Goal: Information Seeking & Learning: Learn about a topic

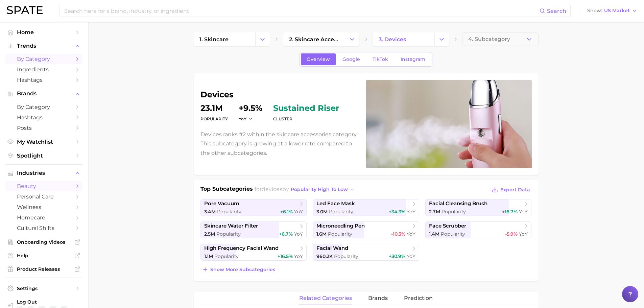
click at [74, 57] on icon "Sidebar" at bounding box center [77, 59] width 6 height 6
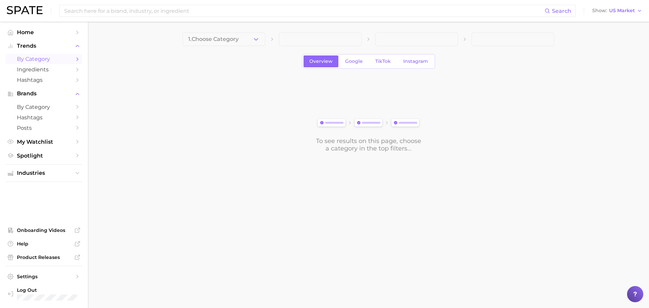
click at [227, 43] on button "1. Choose Category" at bounding box center [224, 39] width 83 height 14
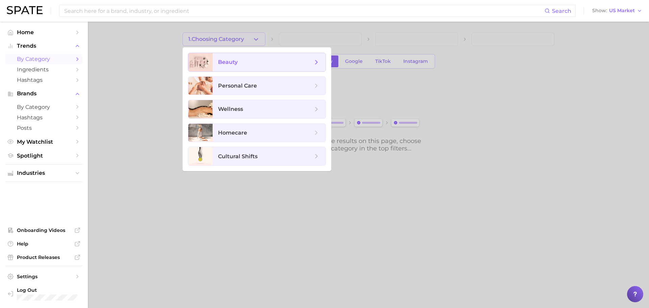
click at [232, 60] on span "beauty" at bounding box center [228, 62] width 20 height 6
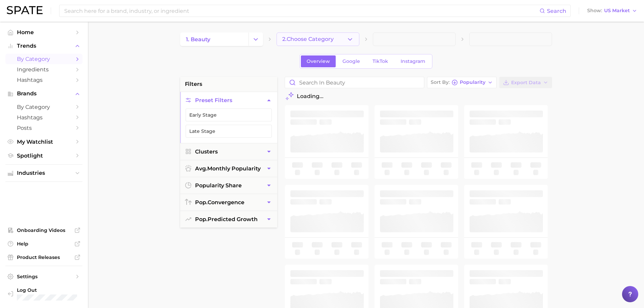
click at [333, 35] on button "2. Choose Category" at bounding box center [318, 39] width 83 height 14
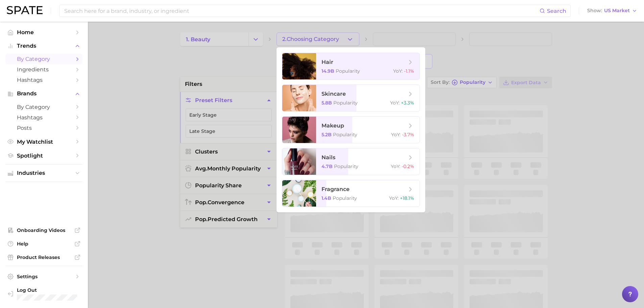
click at [223, 42] on div at bounding box center [322, 154] width 644 height 308
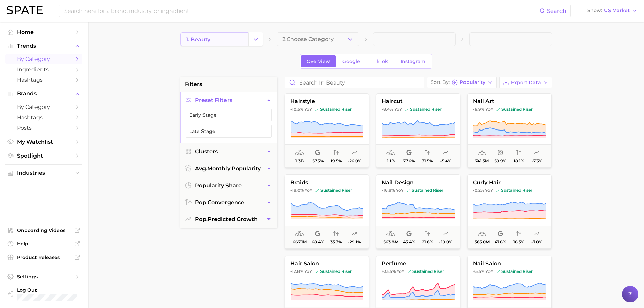
click at [208, 36] on span "1. beauty" at bounding box center [198, 39] width 24 height 6
click at [211, 39] on link "1. beauty" at bounding box center [214, 39] width 68 height 14
click at [216, 40] on link "1. beauty" at bounding box center [214, 39] width 68 height 14
click at [254, 43] on icon "Change Category" at bounding box center [255, 39] width 7 height 7
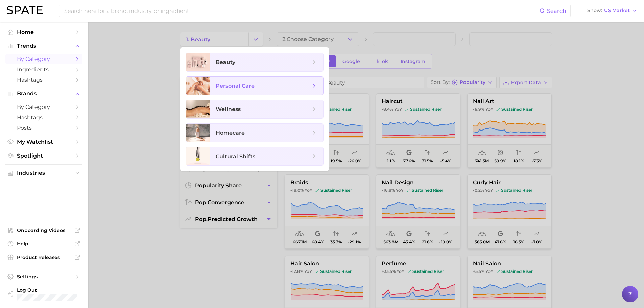
click at [238, 85] on span "personal care" at bounding box center [235, 86] width 39 height 6
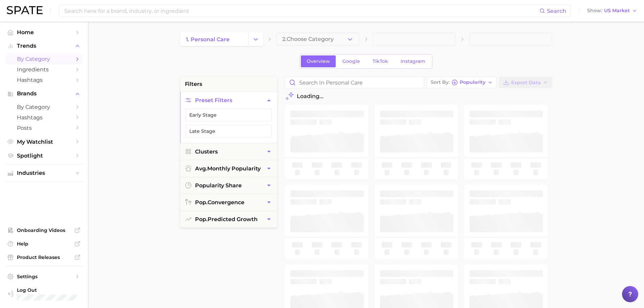
click at [299, 40] on span "2. Choose Category" at bounding box center [307, 39] width 51 height 6
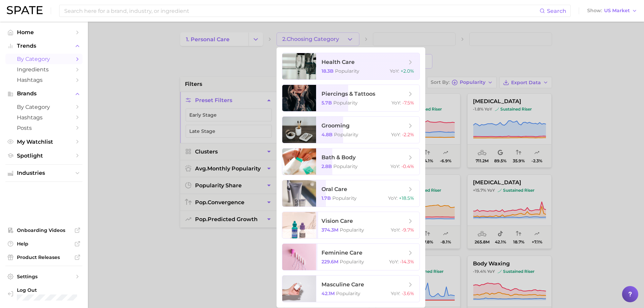
drag, startPoint x: 183, startPoint y: 64, endPoint x: 188, endPoint y: 61, distance: 5.8
click at [183, 64] on div at bounding box center [322, 154] width 644 height 308
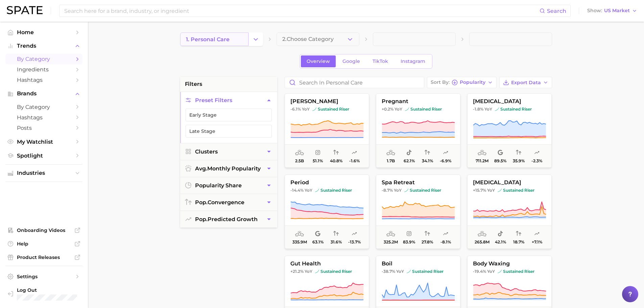
click at [216, 39] on span "1. personal care" at bounding box center [208, 39] width 44 height 6
click at [217, 39] on span "1. personal care" at bounding box center [208, 39] width 44 height 6
click at [258, 44] on button "Change Category" at bounding box center [256, 39] width 15 height 14
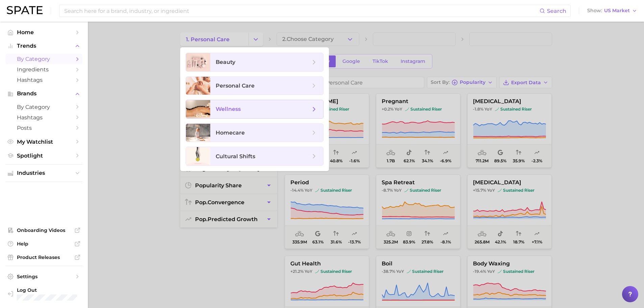
click at [241, 110] on span "wellness" at bounding box center [263, 109] width 95 height 7
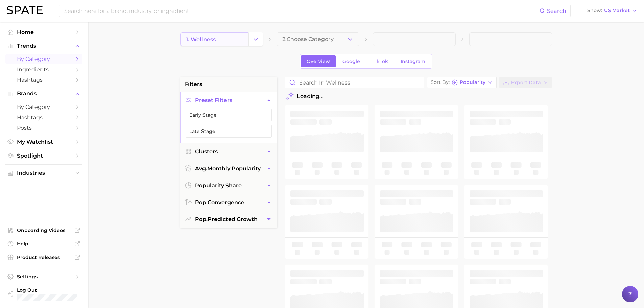
click at [221, 39] on link "1. wellness" at bounding box center [214, 39] width 68 height 14
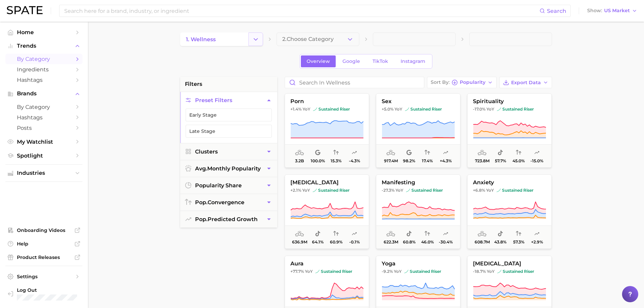
click at [259, 40] on icon "Change Category" at bounding box center [255, 39] width 7 height 7
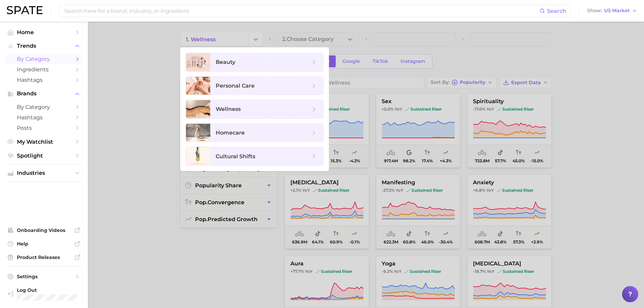
click at [129, 69] on div at bounding box center [322, 154] width 644 height 308
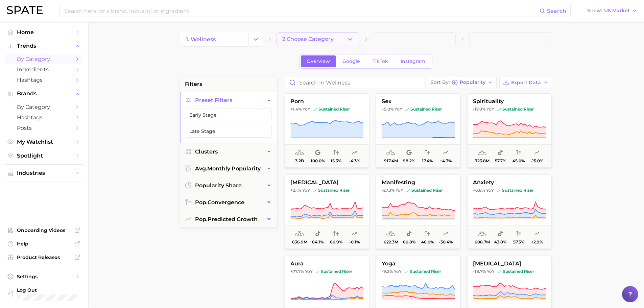
click at [298, 39] on span "2. Choose Category" at bounding box center [307, 39] width 51 height 6
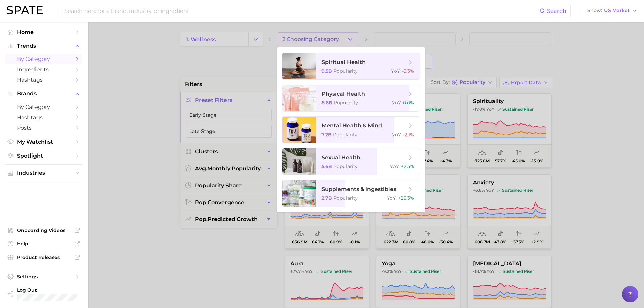
drag, startPoint x: 203, startPoint y: 52, endPoint x: 178, endPoint y: 50, distance: 24.8
click at [202, 52] on div at bounding box center [322, 154] width 644 height 308
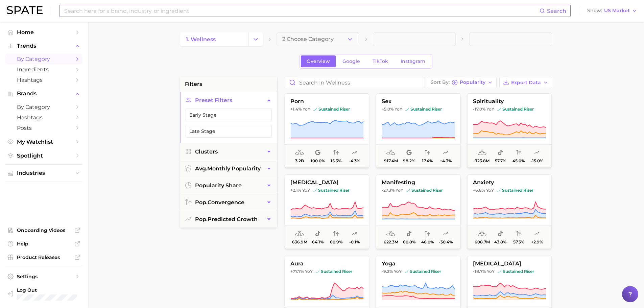
click at [121, 8] on input at bounding box center [302, 10] width 476 height 11
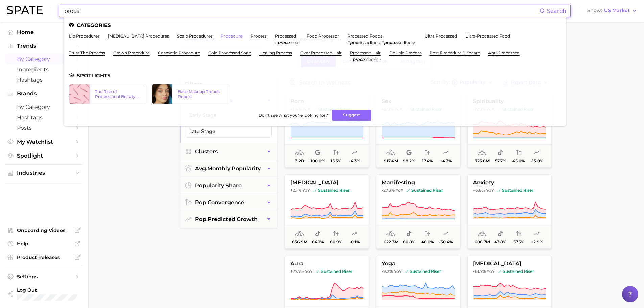
type input "proce"
click at [234, 35] on link "procedure" at bounding box center [232, 35] width 22 height 5
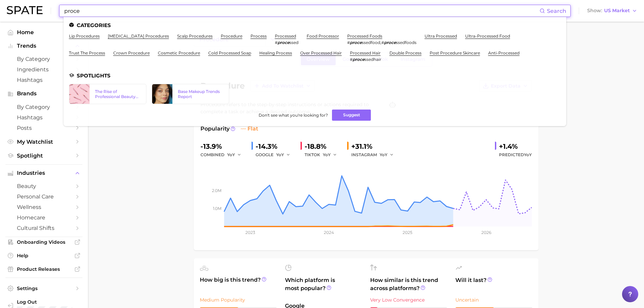
click at [152, 10] on input "proce" at bounding box center [302, 10] width 476 height 11
click at [152, 9] on input "proce" at bounding box center [302, 10] width 476 height 11
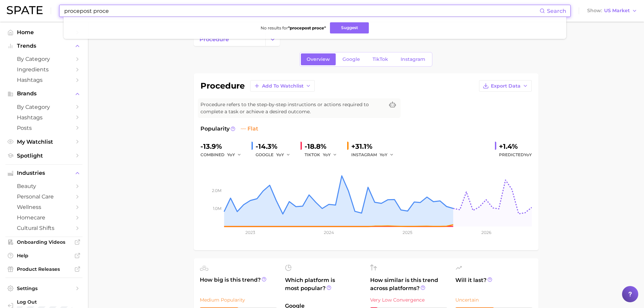
click at [87, 8] on input "procepost proce" at bounding box center [302, 10] width 476 height 11
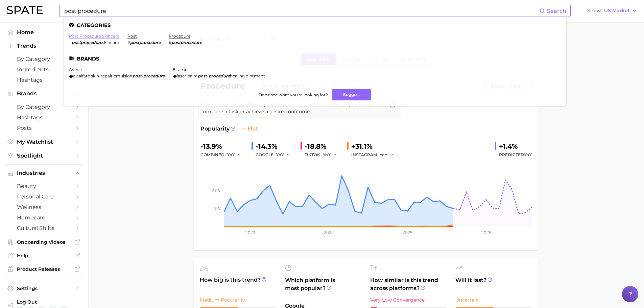
click at [109, 37] on link "post procedure skincare" at bounding box center [94, 35] width 50 height 5
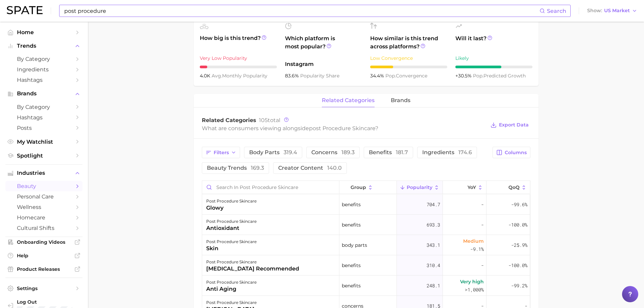
scroll to position [271, 0]
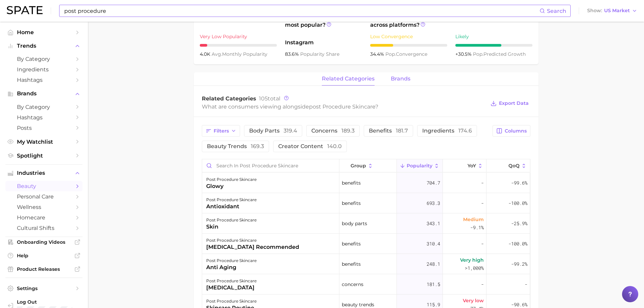
click at [401, 78] on span "brands" at bounding box center [401, 79] width 20 height 6
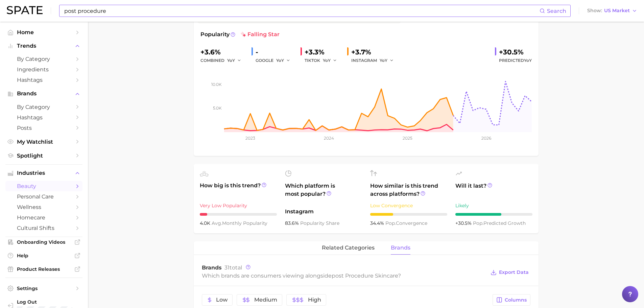
scroll to position [68, 0]
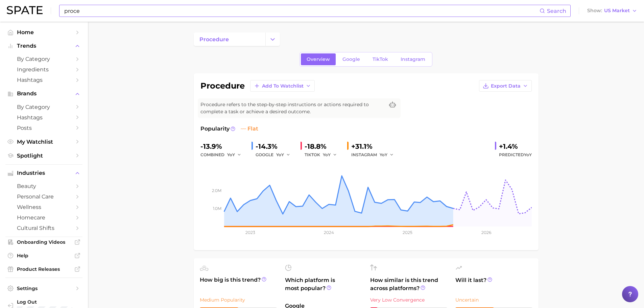
click at [139, 8] on input "proce" at bounding box center [302, 10] width 476 height 11
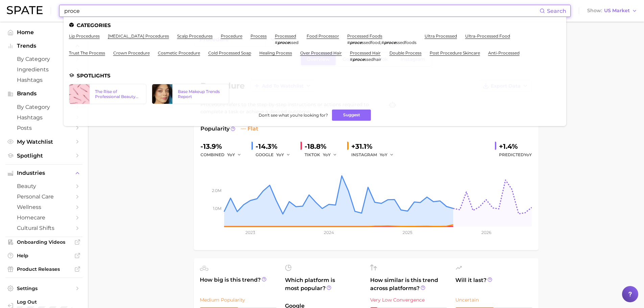
click at [139, 8] on input "proce" at bounding box center [302, 10] width 476 height 11
click at [138, 7] on input "proce" at bounding box center [302, 10] width 476 height 11
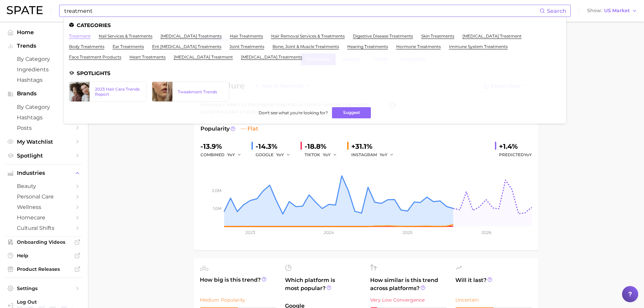
click at [83, 36] on link "treatment" at bounding box center [80, 35] width 22 height 5
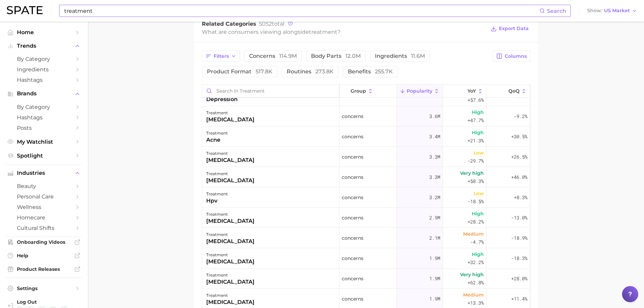
scroll to position [101, 0]
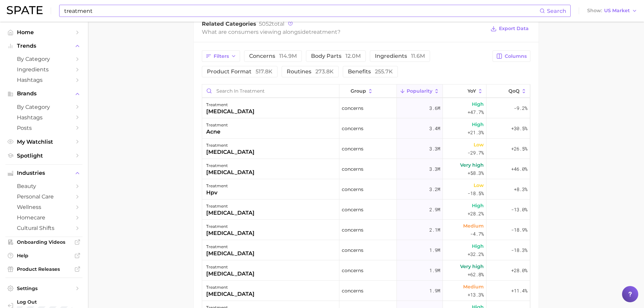
click at [139, 14] on input "treatment" at bounding box center [302, 10] width 476 height 11
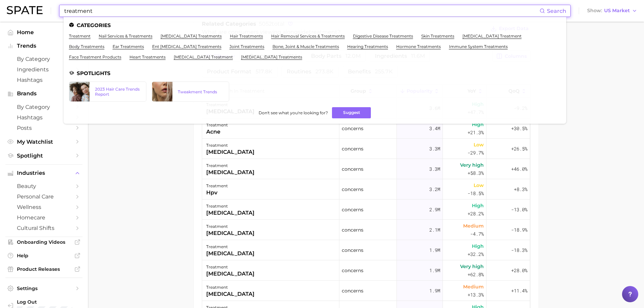
click at [139, 14] on input "treatment" at bounding box center [302, 10] width 476 height 11
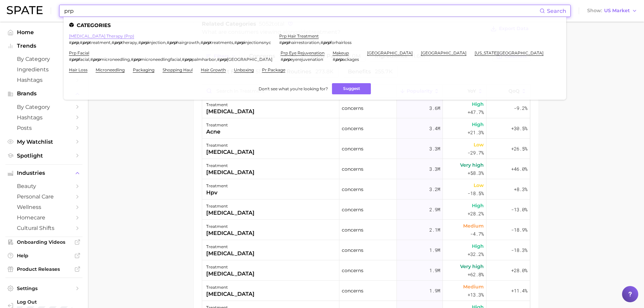
type input "prp"
click at [124, 34] on link "[MEDICAL_DATA] therapy (prp)" at bounding box center [101, 35] width 65 height 5
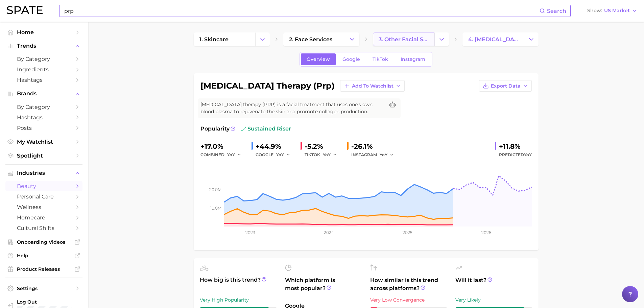
click at [382, 39] on span "3. other facial services" at bounding box center [404, 39] width 50 height 6
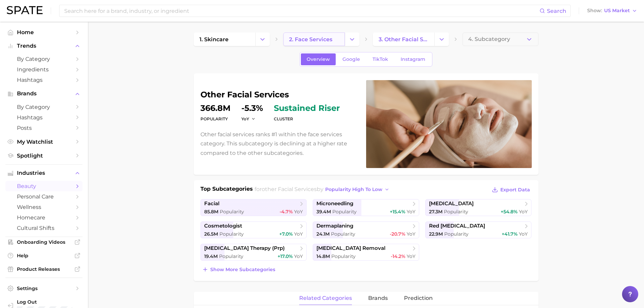
click at [302, 42] on span "2. face services" at bounding box center [310, 39] width 43 height 6
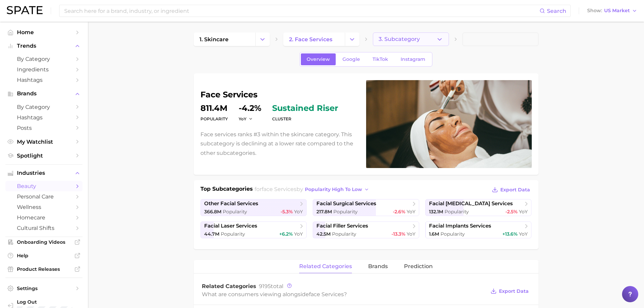
click at [415, 38] on span "3. Subcategory" at bounding box center [399, 39] width 41 height 6
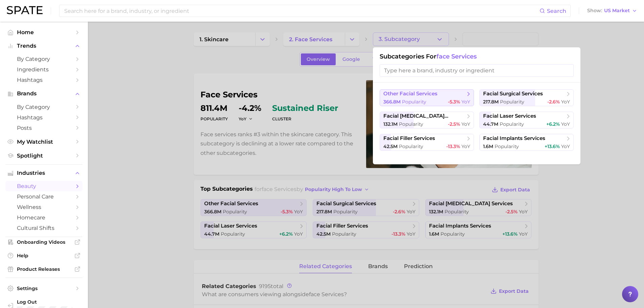
click at [430, 94] on span "other facial services" at bounding box center [411, 94] width 54 height 6
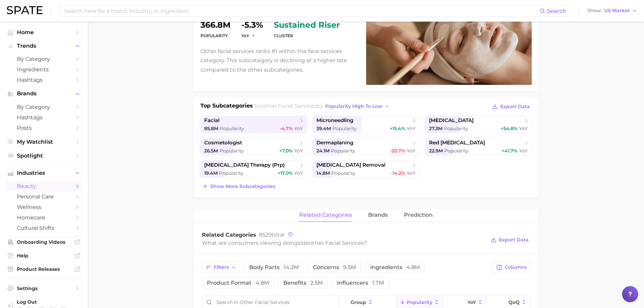
scroll to position [68, 0]
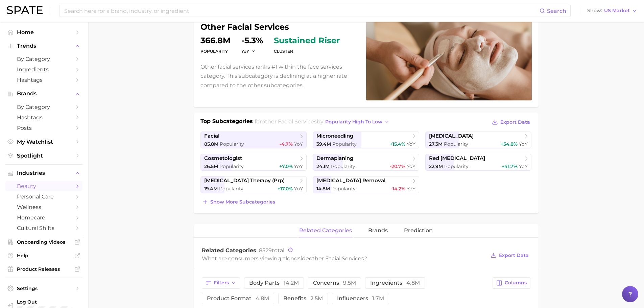
click at [238, 207] on div "Top Subcategories for other facial services by popularity high to low Export Da…" at bounding box center [366, 163] width 345 height 101
click at [237, 205] on button "Show more subcategories" at bounding box center [239, 201] width 76 height 9
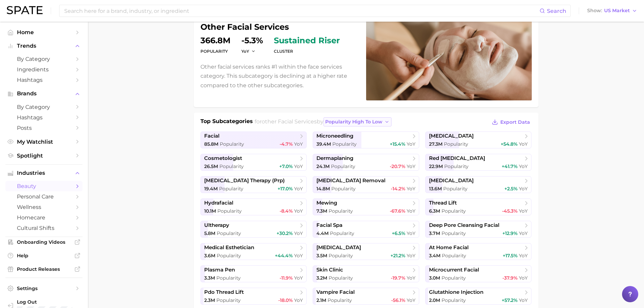
click at [383, 124] on span "popularity high to low" at bounding box center [353, 122] width 57 height 6
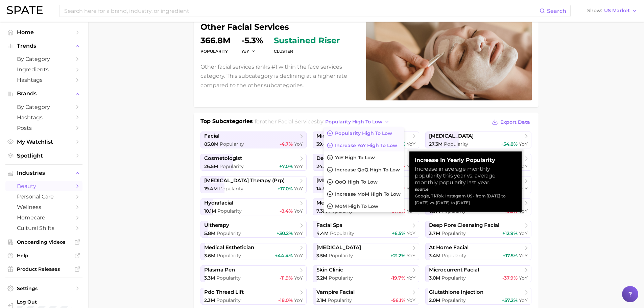
click at [378, 146] on span "Increase YoY high to low" at bounding box center [366, 146] width 62 height 6
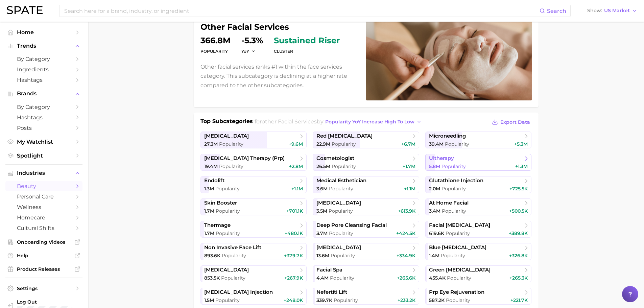
click at [457, 160] on span "ultherapy" at bounding box center [476, 158] width 94 height 7
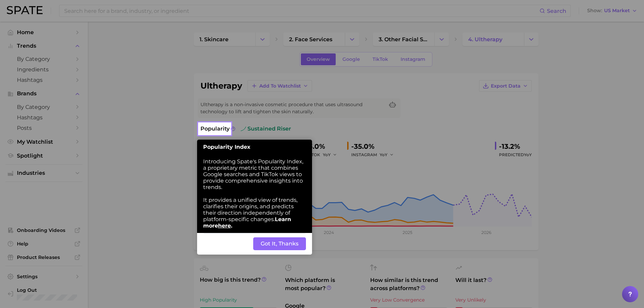
click at [271, 244] on button "Got It, Thanks" at bounding box center [279, 243] width 53 height 13
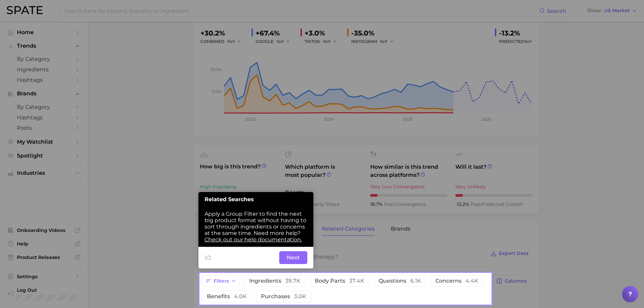
scroll to position [124, 0]
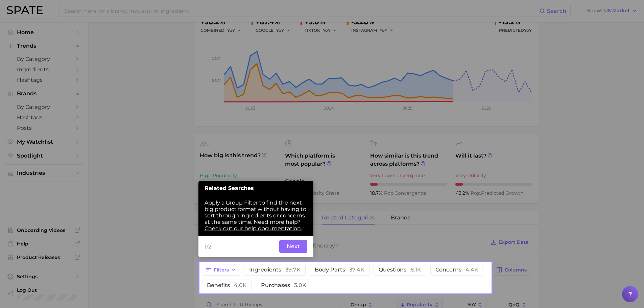
click at [294, 250] on button "Next" at bounding box center [293, 246] width 28 height 13
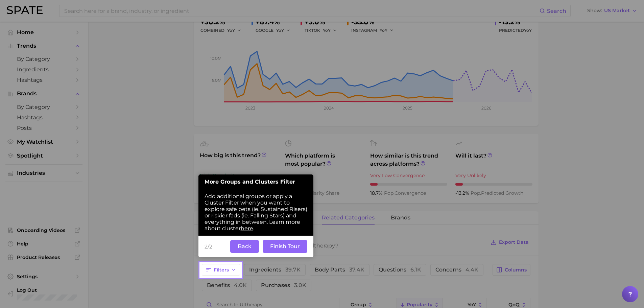
click at [286, 246] on button "Finish Tour" at bounding box center [285, 246] width 45 height 13
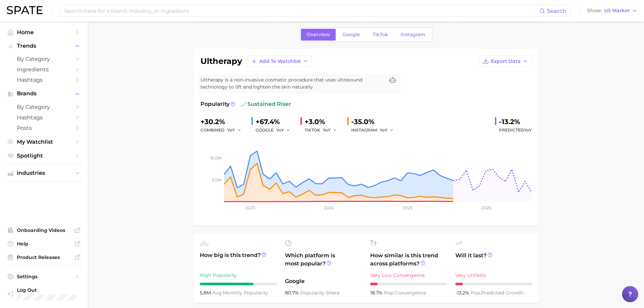
scroll to position [23, 0]
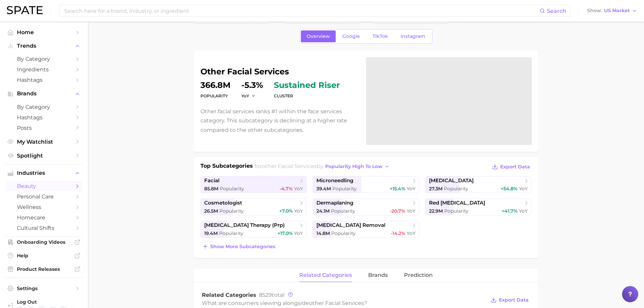
scroll to position [68, 0]
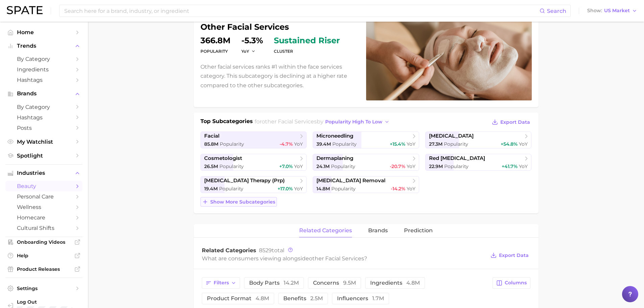
click at [225, 207] on button "Show more subcategories" at bounding box center [239, 201] width 76 height 9
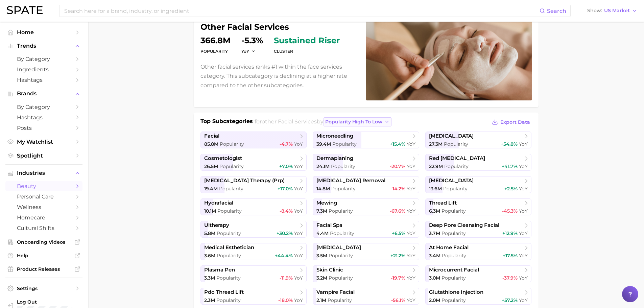
click at [348, 123] on span "popularity high to low" at bounding box center [353, 122] width 57 height 6
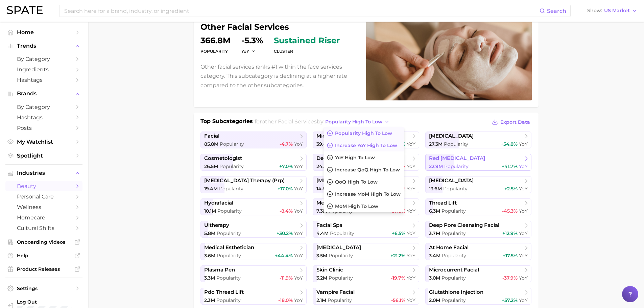
click at [363, 144] on span "Increase YoY high to low" at bounding box center [366, 146] width 62 height 6
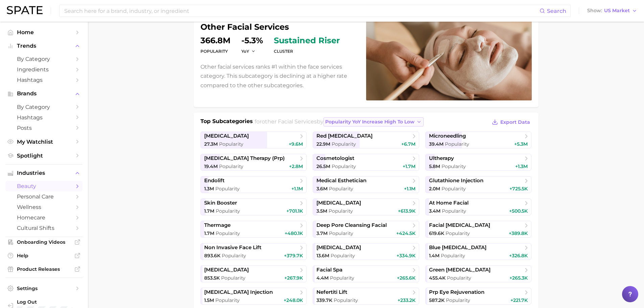
click at [409, 123] on span "Popularity YoY increase high to low" at bounding box center [369, 122] width 89 height 6
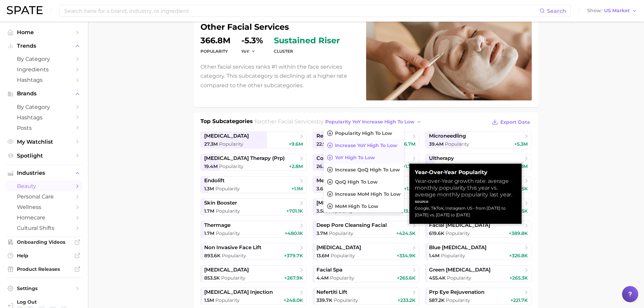
click at [375, 158] on span "YoY high to low" at bounding box center [355, 158] width 40 height 6
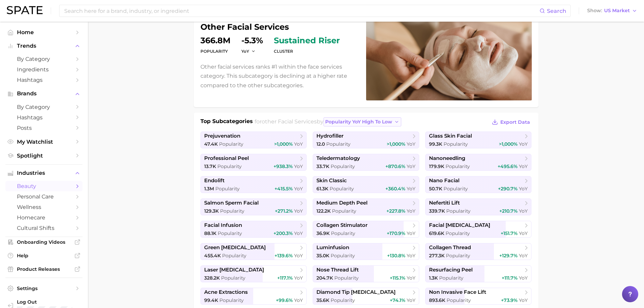
click at [364, 122] on span "Popularity YoY high to low" at bounding box center [358, 122] width 67 height 6
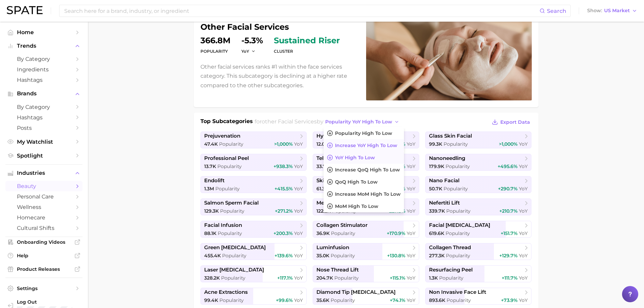
click at [360, 143] on span "Increase YoY high to low" at bounding box center [366, 146] width 62 height 6
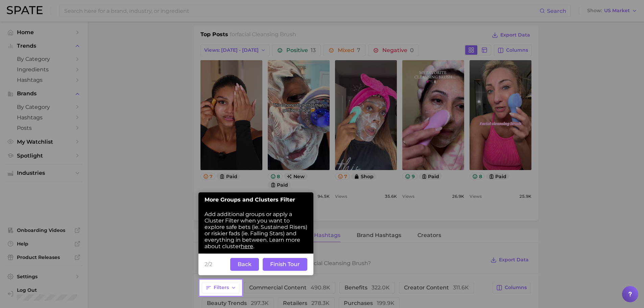
scroll to position [329, 0]
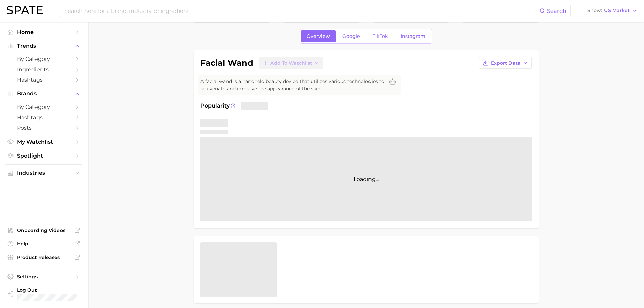
scroll to position [23, 0]
